Goal: Find specific page/section: Find specific page/section

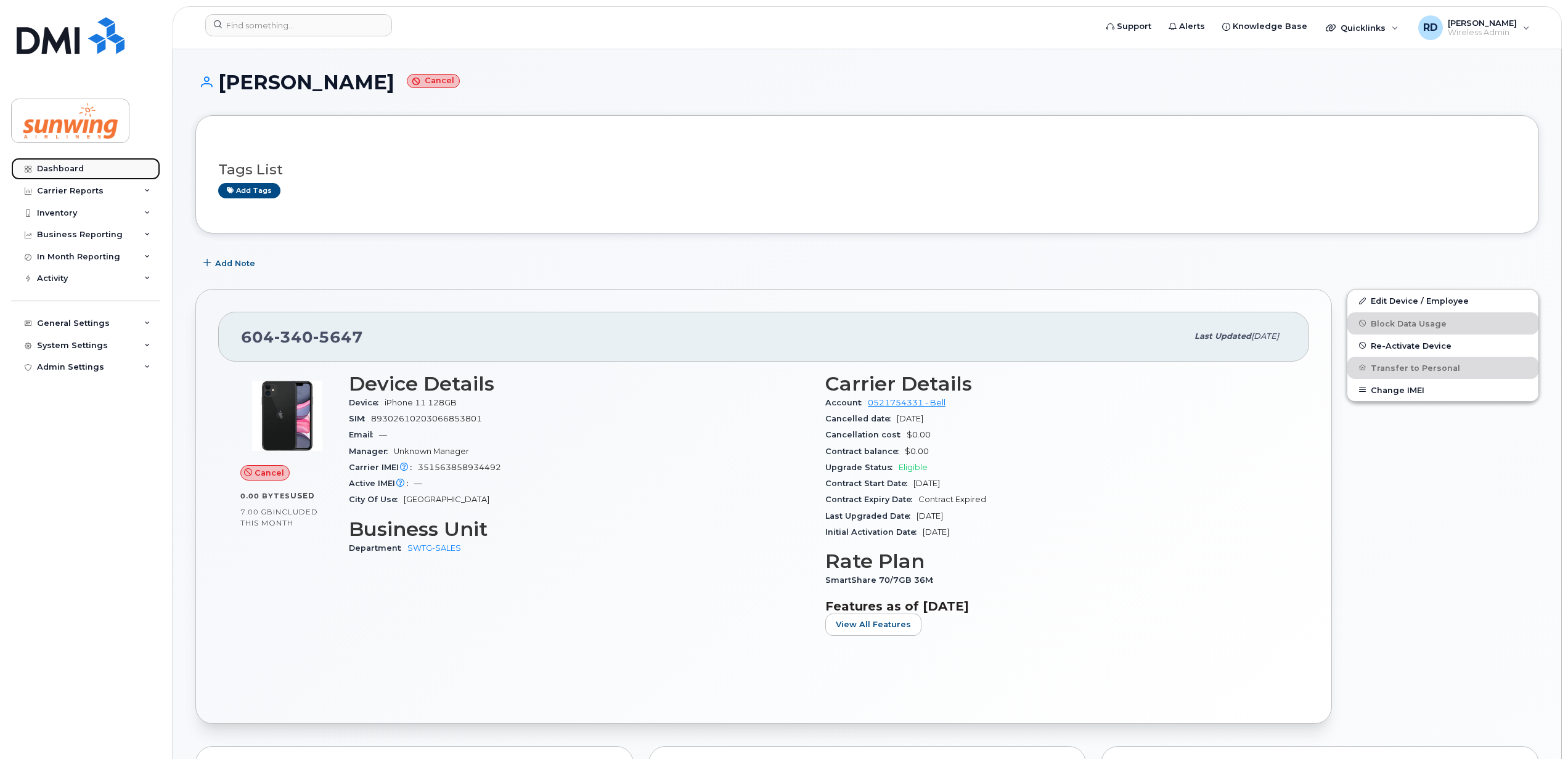
click at [57, 168] on div "Dashboard" at bounding box center [61, 169] width 47 height 10
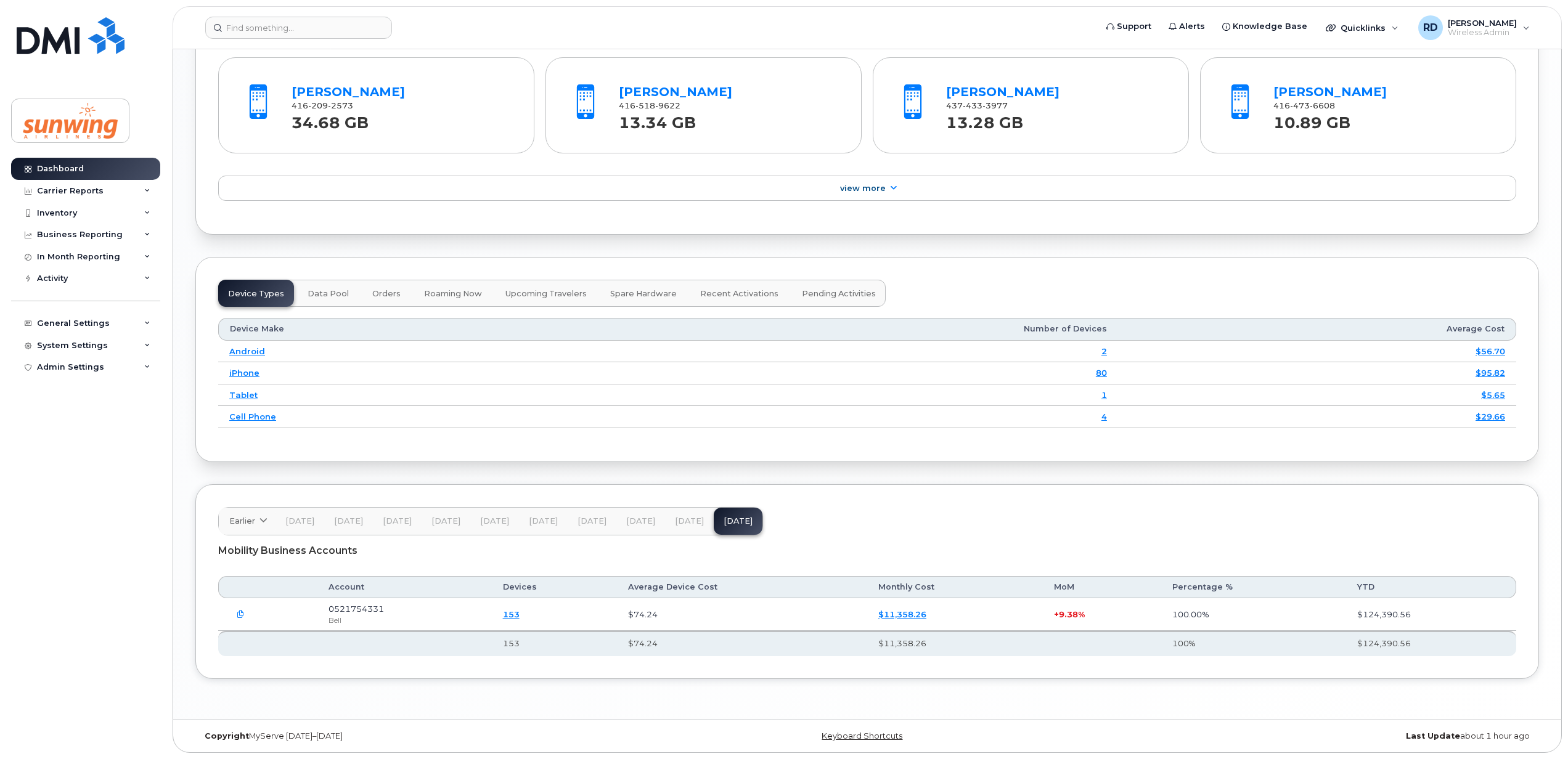
scroll to position [1334, 0]
click at [78, 215] on div "Inventory" at bounding box center [86, 213] width 149 height 22
click at [78, 234] on div "Mobility Devices" at bounding box center [77, 235] width 70 height 11
